Goal: Obtain resource: Download file/media

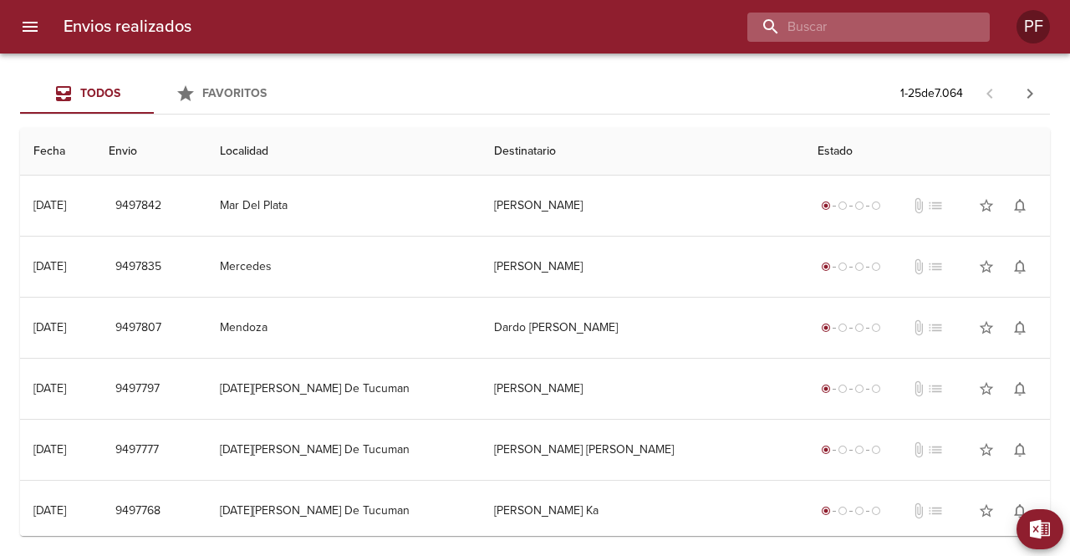
click at [876, 28] on input "buscar" at bounding box center [854, 27] width 214 height 29
paste input "[PERSON_NAME] ENRI"
type input "[PERSON_NAME] ENRI"
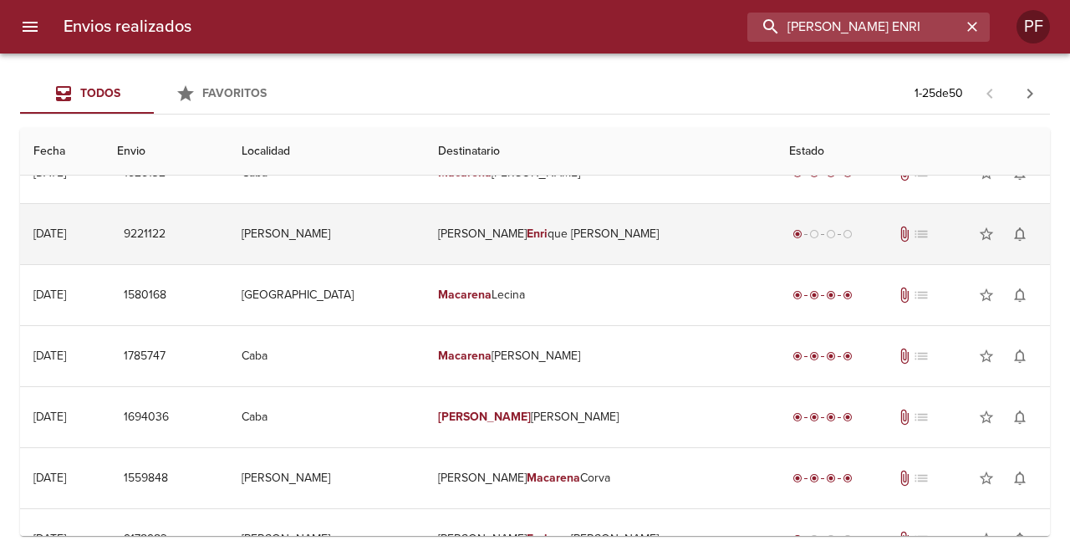
scroll to position [669, 0]
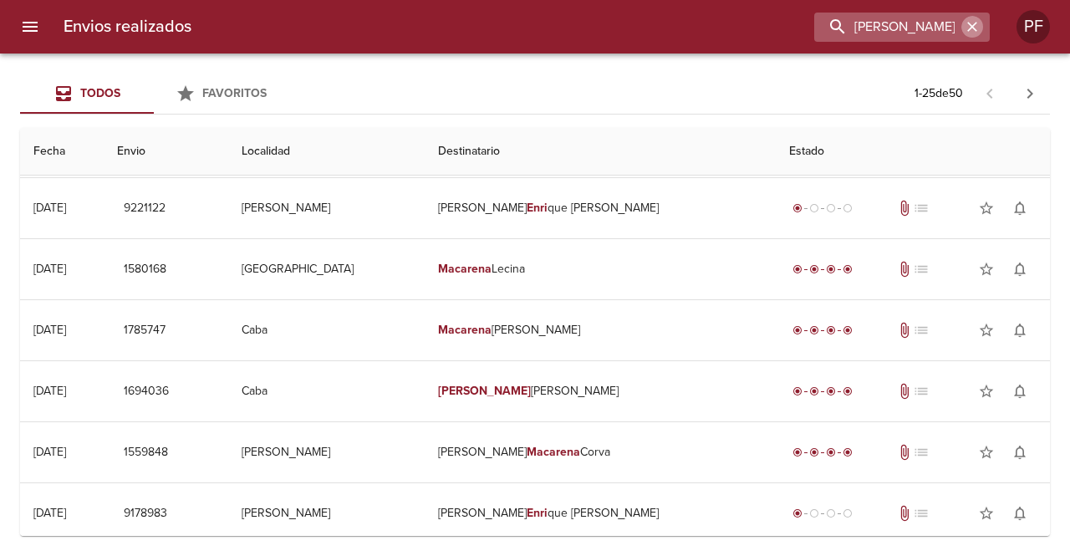
click at [980, 23] on icon "button" at bounding box center [972, 26] width 17 height 17
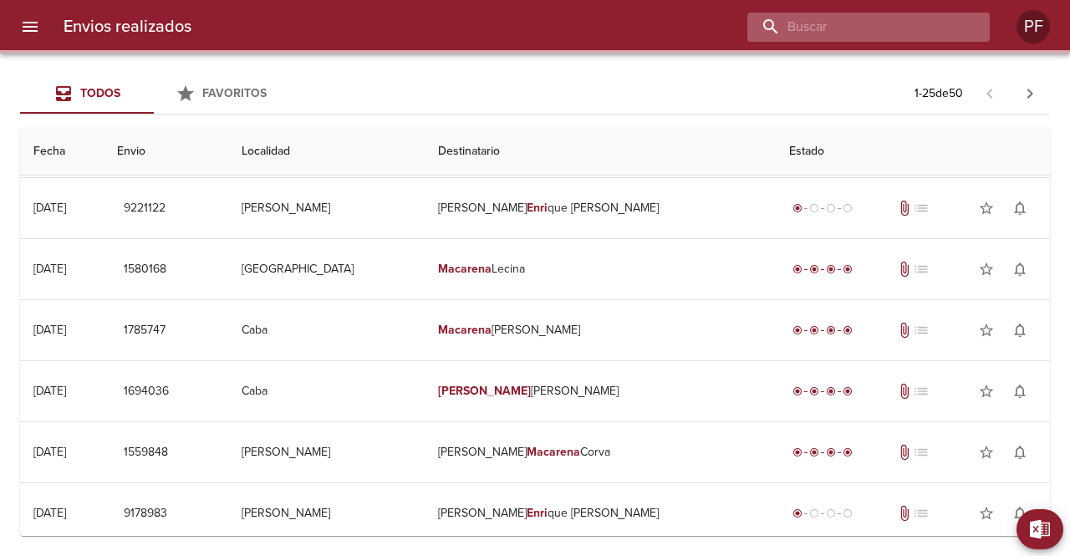
click at [921, 27] on input "buscar" at bounding box center [854, 27] width 214 height 29
paste input "[PERSON_NAME]"
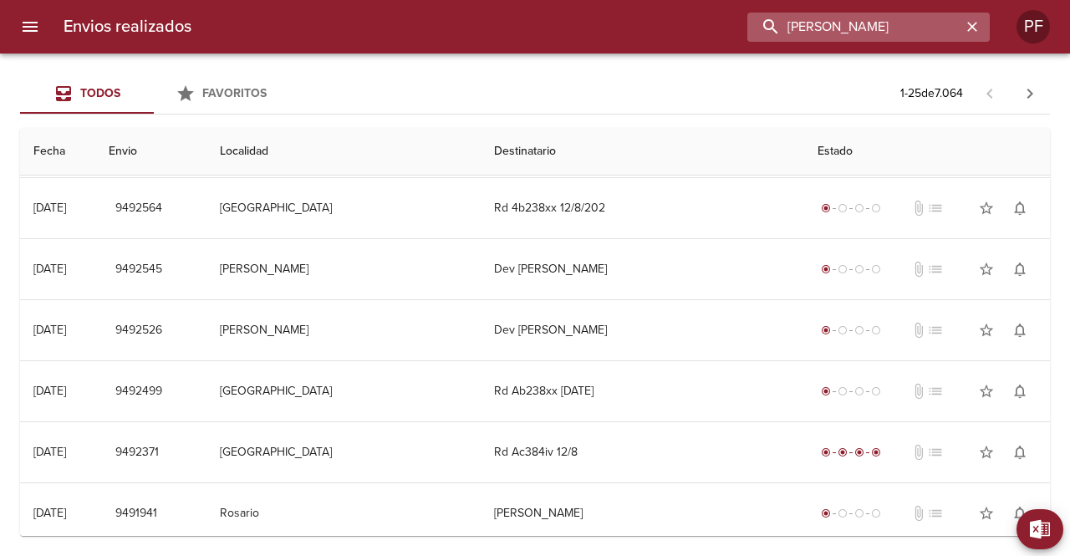
scroll to position [0, 0]
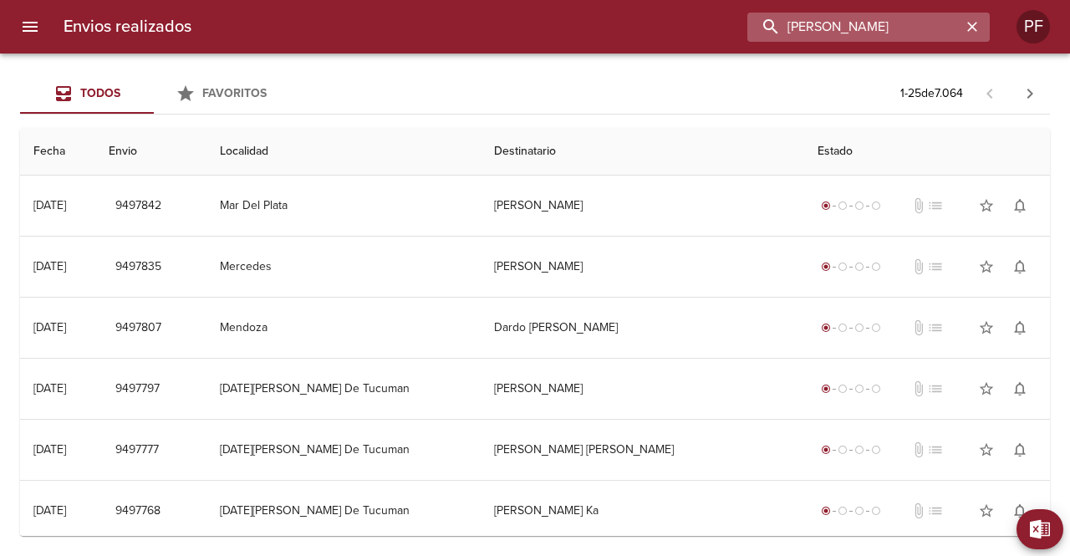
click at [955, 26] on input "[PERSON_NAME]" at bounding box center [854, 27] width 214 height 29
type input "[PERSON_NAME]"
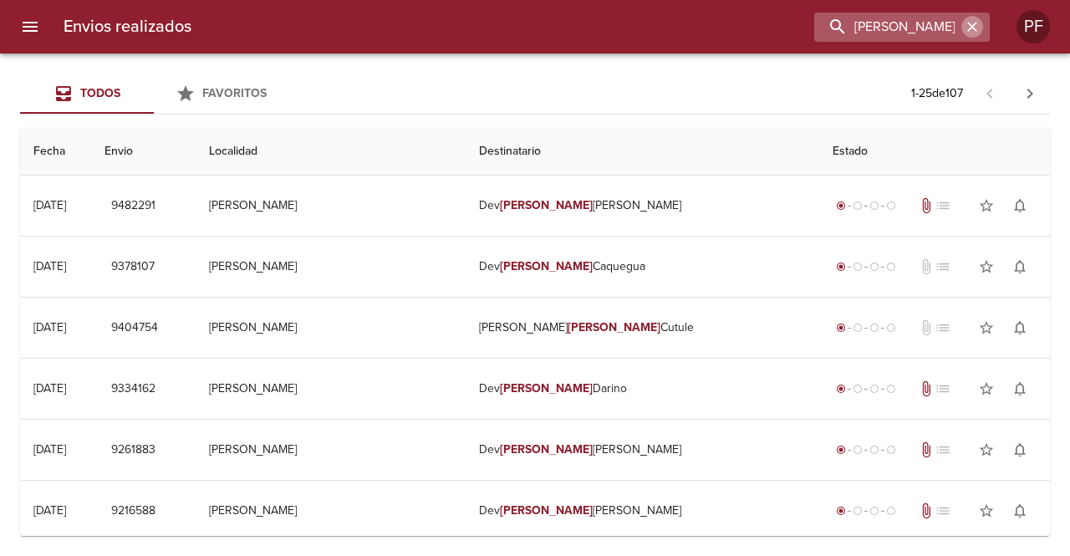
click at [963, 29] on button "button" at bounding box center [972, 27] width 22 height 22
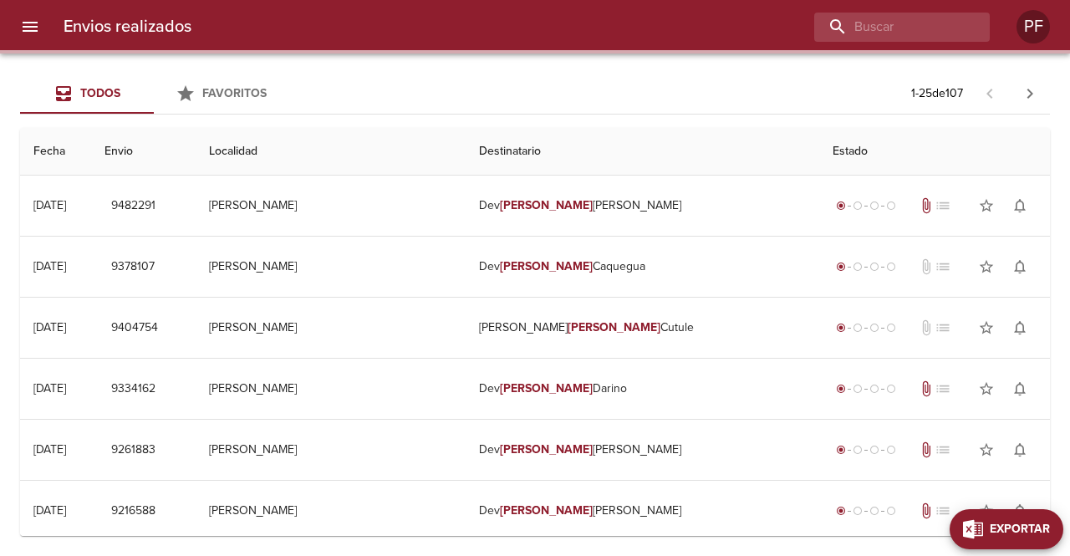
click at [1035, 542] on button "Exportar" at bounding box center [1007, 529] width 114 height 40
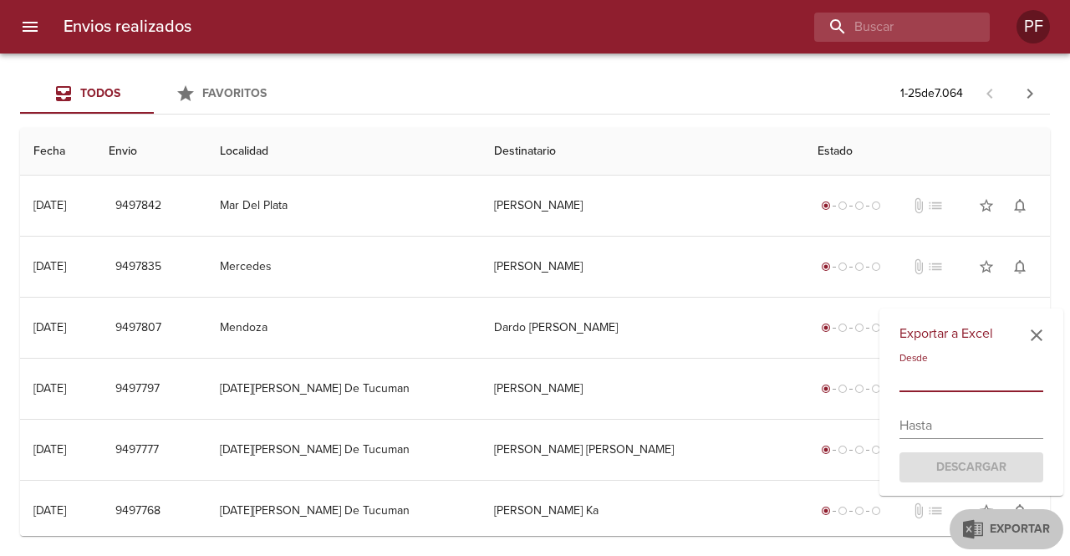
click at [933, 380] on input "text" at bounding box center [971, 378] width 144 height 27
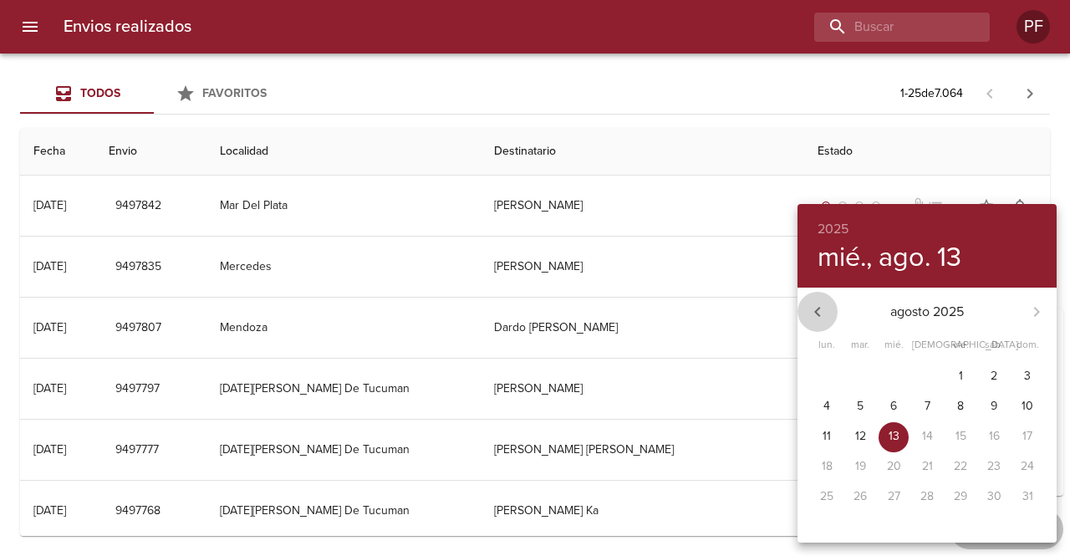
click at [818, 313] on icon "button" at bounding box center [817, 312] width 6 height 10
click at [853, 380] on span "1" at bounding box center [860, 376] width 30 height 17
type input "[DATE]"
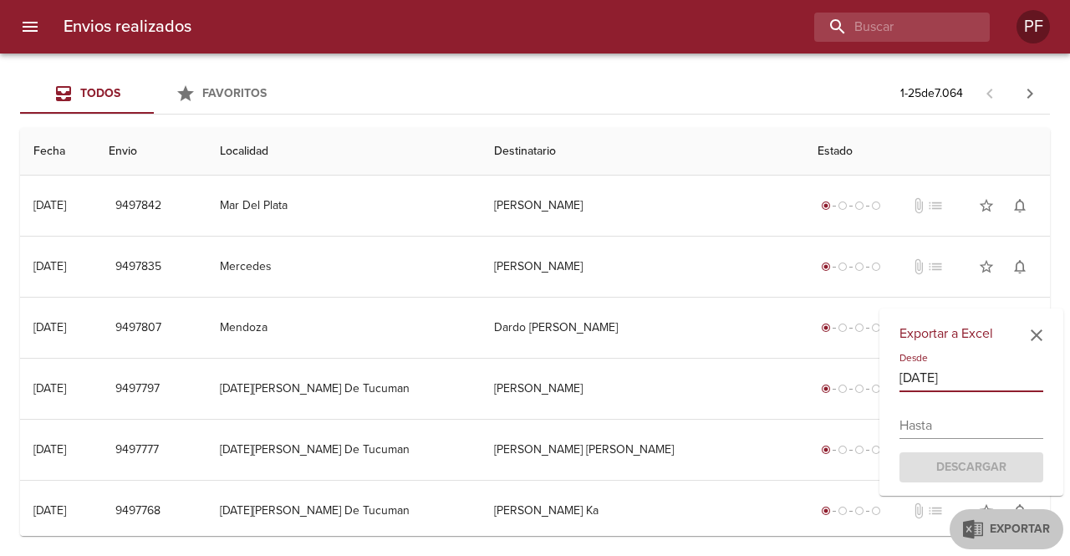
click at [945, 431] on input "text" at bounding box center [971, 425] width 144 height 27
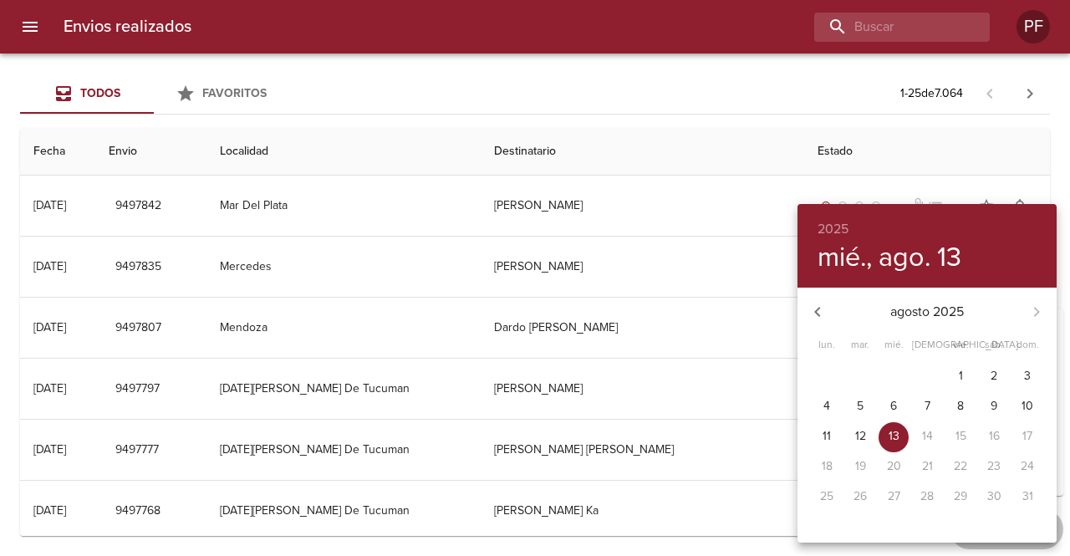
click at [888, 441] on span "13" at bounding box center [894, 436] width 30 height 17
type input "[DATE]"
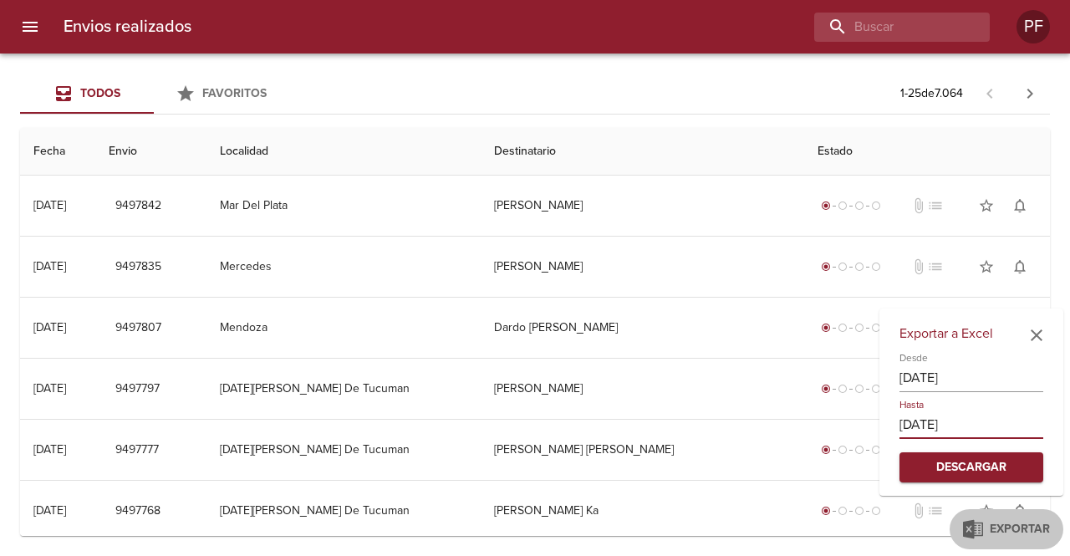
click at [966, 472] on span "Descargar" at bounding box center [971, 467] width 117 height 21
